Goal: Task Accomplishment & Management: Complete application form

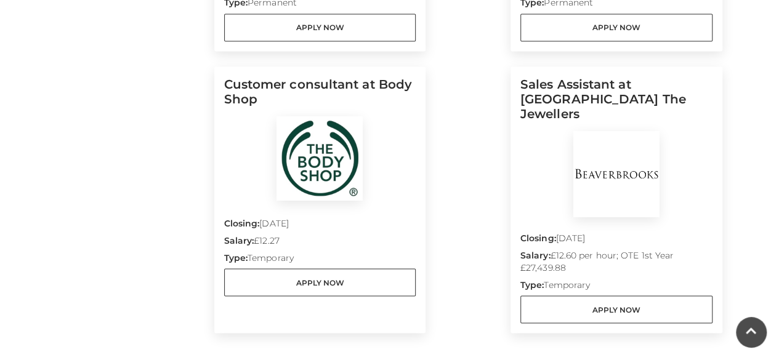
scroll to position [1162, 0]
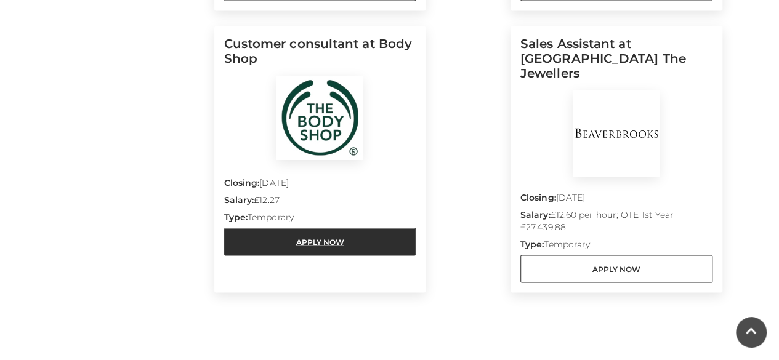
click at [337, 243] on link "Apply Now" at bounding box center [320, 242] width 192 height 28
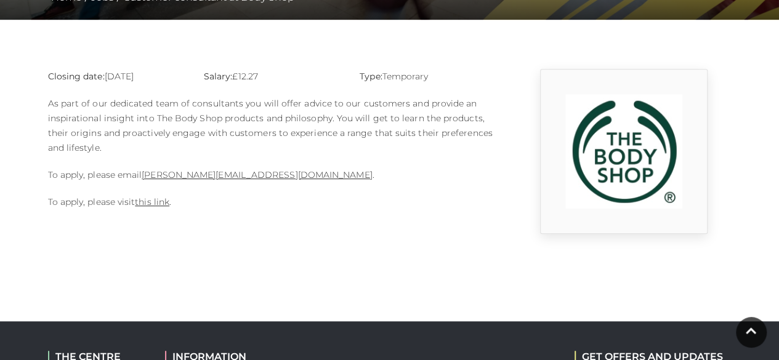
scroll to position [289, 0]
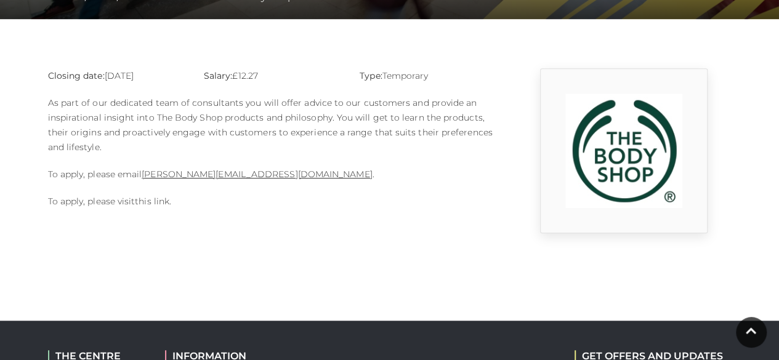
click at [163, 205] on link "this link" at bounding box center [152, 201] width 34 height 11
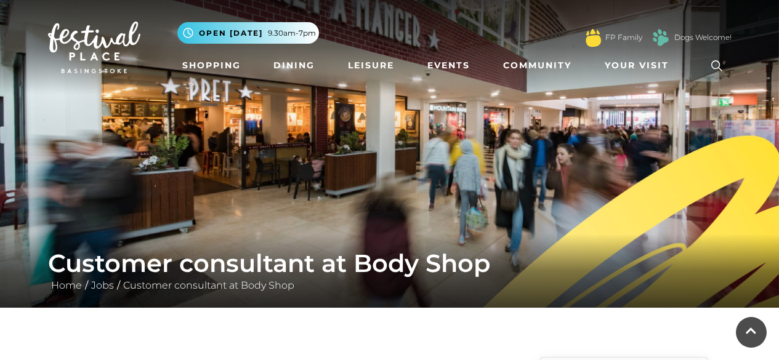
scroll to position [289, 0]
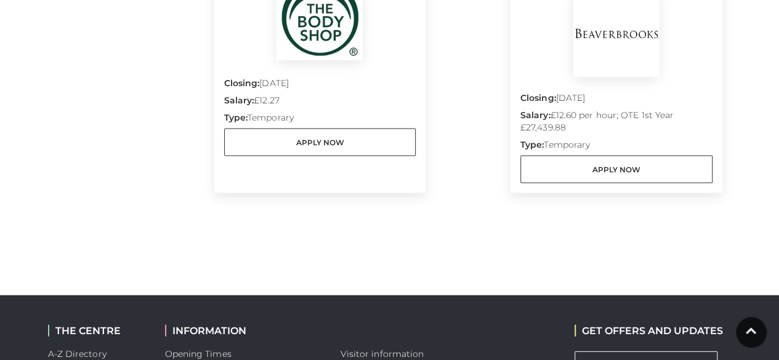
scroll to position [1246, 0]
